Goal: Transaction & Acquisition: Purchase product/service

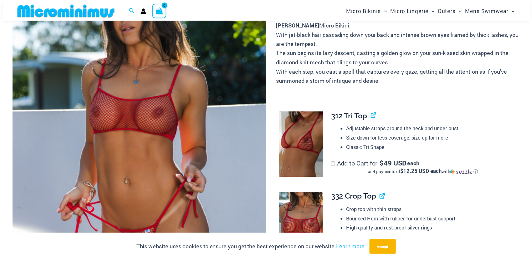
scroll to position [122, 0]
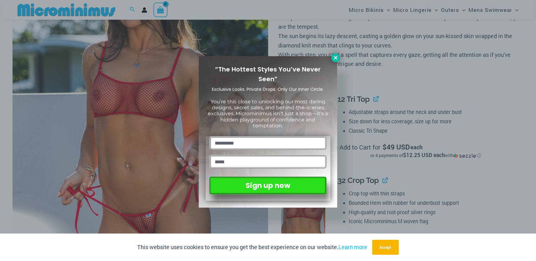
click at [336, 58] on icon at bounding box center [335, 57] width 3 height 3
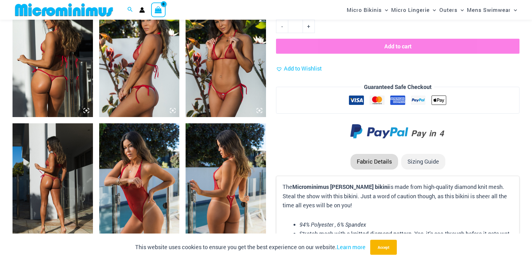
scroll to position [716, 0]
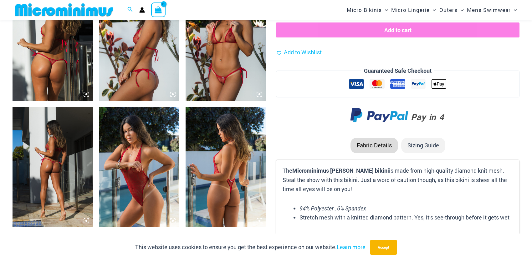
click at [235, 167] on img at bounding box center [225, 167] width 80 height 120
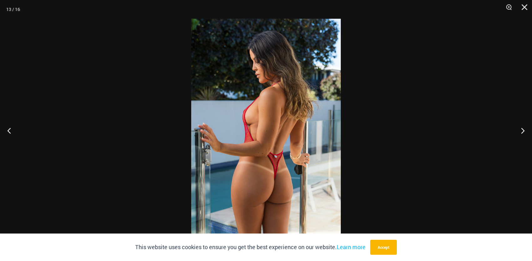
click at [256, 160] on img at bounding box center [266, 131] width 150 height 224
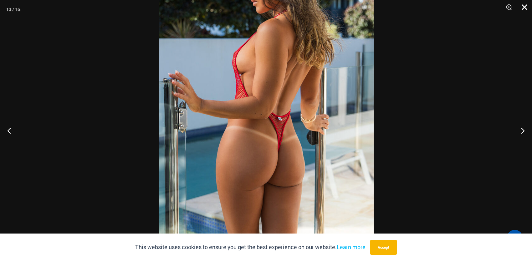
click at [525, 10] on button "Close" at bounding box center [522, 9] width 16 height 19
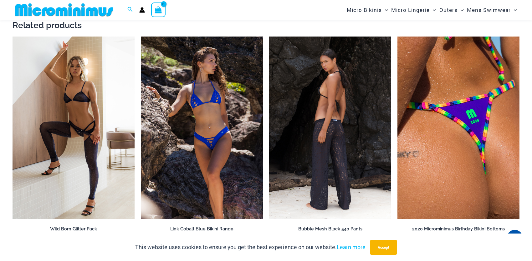
scroll to position [1310, 0]
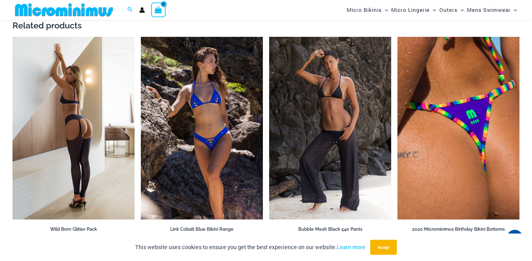
click at [75, 104] on img at bounding box center [74, 128] width 122 height 183
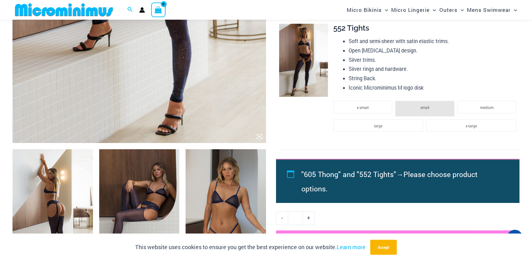
scroll to position [276, 0]
